Goal: Understand process/instructions: Learn how to perform a task or action

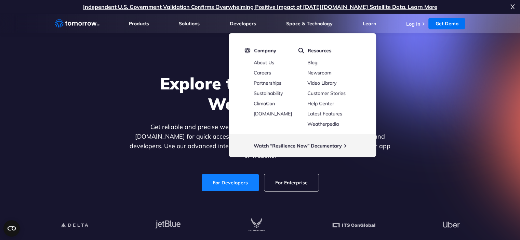
click at [220, 179] on link "For Developers" at bounding box center [230, 182] width 57 height 17
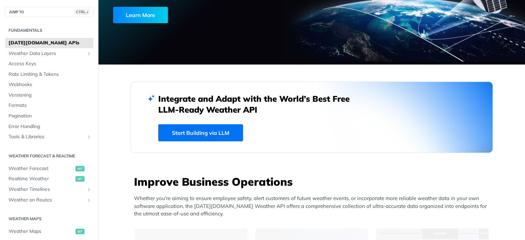
scroll to position [239, 0]
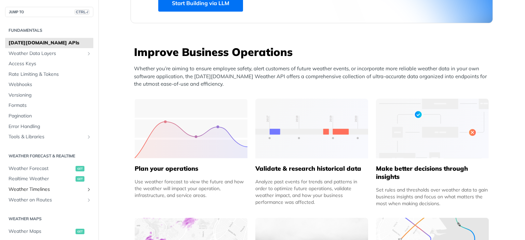
click at [51, 191] on span "Weather Timelines" at bounding box center [47, 189] width 76 height 7
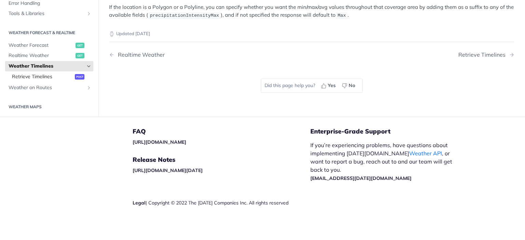
scroll to position [186, 0]
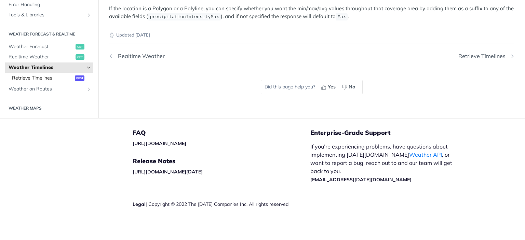
click at [30, 77] on span "Retrieve Timelines" at bounding box center [42, 78] width 61 height 7
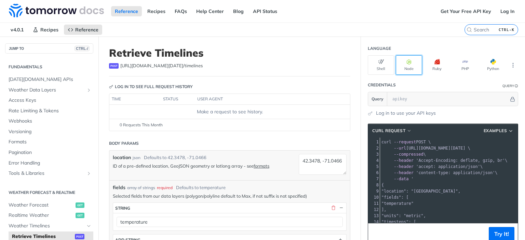
click at [406, 64] on icon "button" at bounding box center [408, 61] width 5 height 5
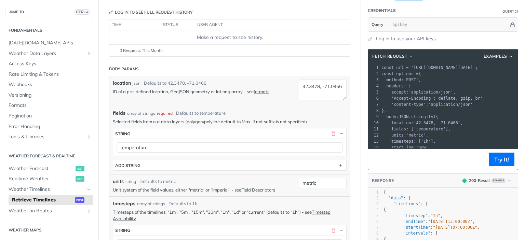
scroll to position [75, 0]
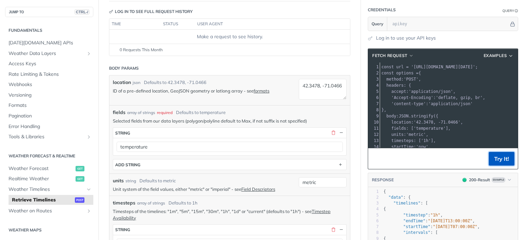
click at [493, 160] on button "Try It!" at bounding box center [502, 159] width 26 height 14
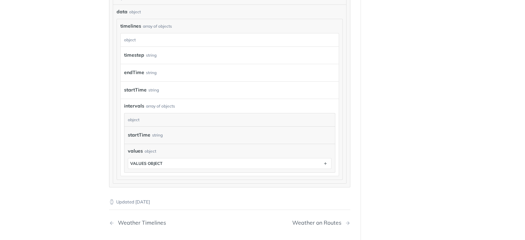
scroll to position [782, 0]
